Goal: Information Seeking & Learning: Learn about a topic

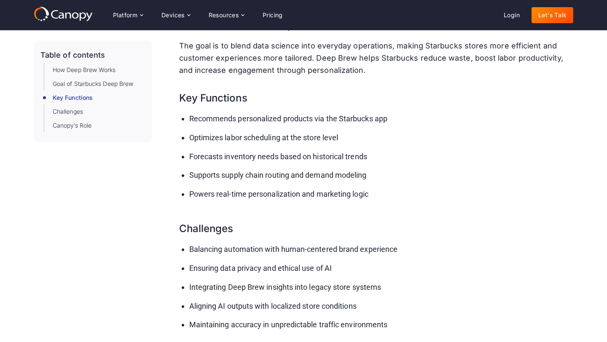
scroll to position [327, 0]
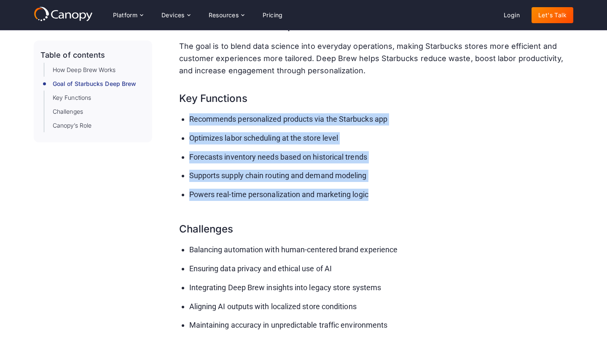
drag, startPoint x: 190, startPoint y: 119, endPoint x: 396, endPoint y: 195, distance: 219.6
click at [396, 195] on ul "Recommends personalized products via the Starbucks app Optimizes labor scheduli…" at bounding box center [376, 160] width 394 height 94
copy ul "Recommends personalized products via the Starbucks app Optimizes labor scheduli…"
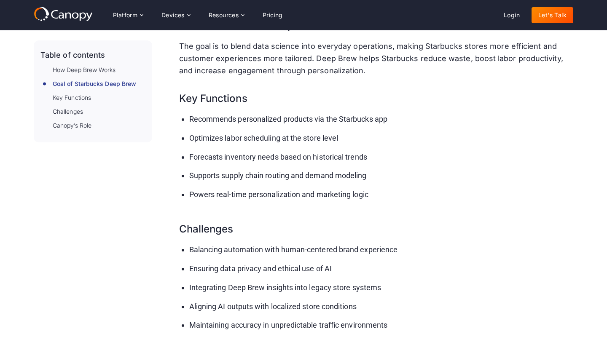
click at [323, 188] on ul "Recommends personalized products via the Starbucks app Optimizes labor scheduli…" at bounding box center [376, 160] width 394 height 94
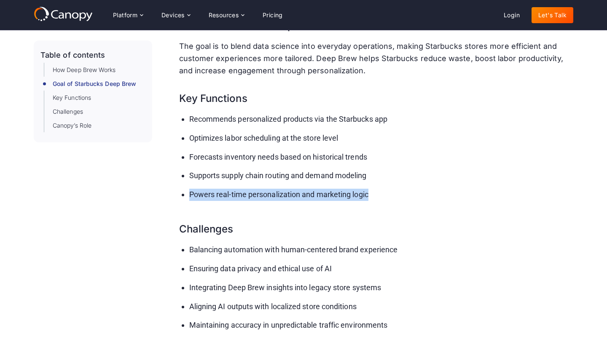
drag, startPoint x: 386, startPoint y: 190, endPoint x: 188, endPoint y: 197, distance: 197.6
click at [188, 197] on ul "Recommends personalized products via the Starbucks app Optimizes labor scheduli…" at bounding box center [376, 160] width 394 height 94
copy li "Powers real-time personalization and marketing logic"
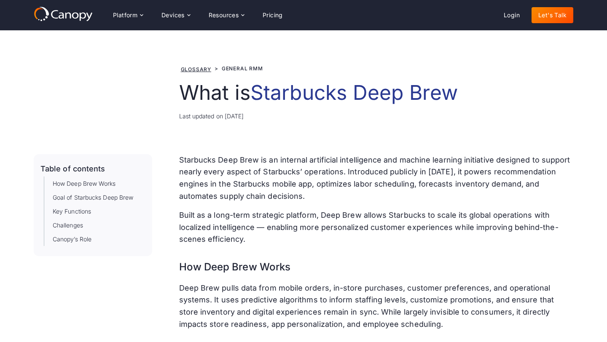
click at [298, 195] on p "Starbucks Deep Brew is an internal artificial intelligence and machine learning…" at bounding box center [376, 178] width 394 height 48
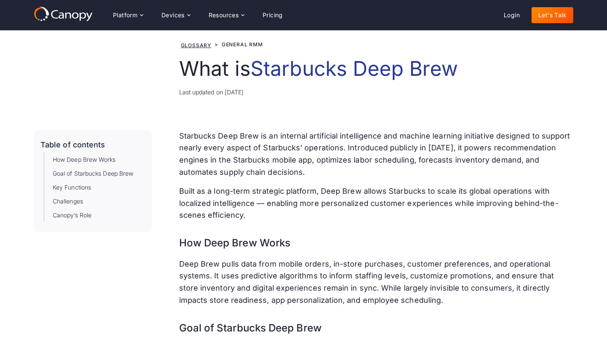
drag, startPoint x: 306, startPoint y: 137, endPoint x: 486, endPoint y: 134, distance: 180.3
click at [486, 134] on p "Starbucks Deep Brew is an internal artificial intelligence and machine learning…" at bounding box center [376, 154] width 394 height 48
drag, startPoint x: 460, startPoint y: 137, endPoint x: 308, endPoint y: 138, distance: 152.1
click at [308, 138] on p "Starbucks Deep Brew is an internal artificial intelligence and machine learning…" at bounding box center [376, 154] width 394 height 48
copy p "artificial intelligence and machine learning"
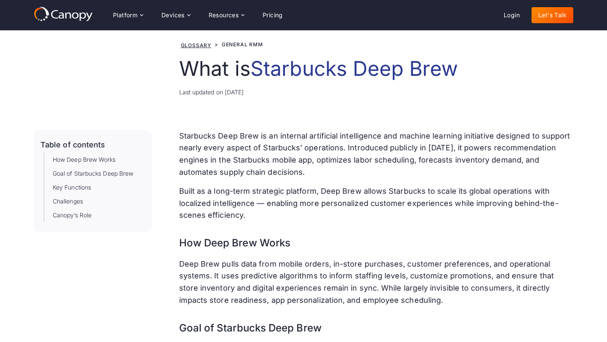
click at [296, 173] on p "Starbucks Deep Brew is an internal artificial intelligence and machine learning…" at bounding box center [376, 154] width 394 height 48
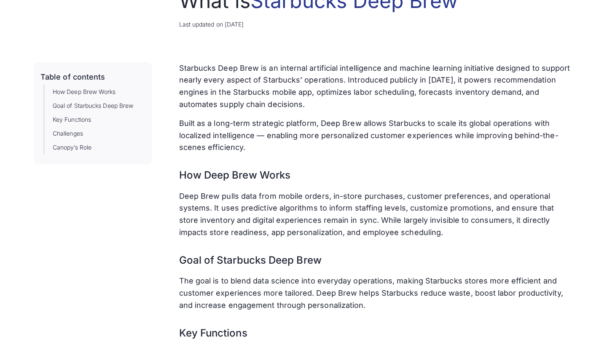
scroll to position [95, 0]
